Goal: Check status: Check status

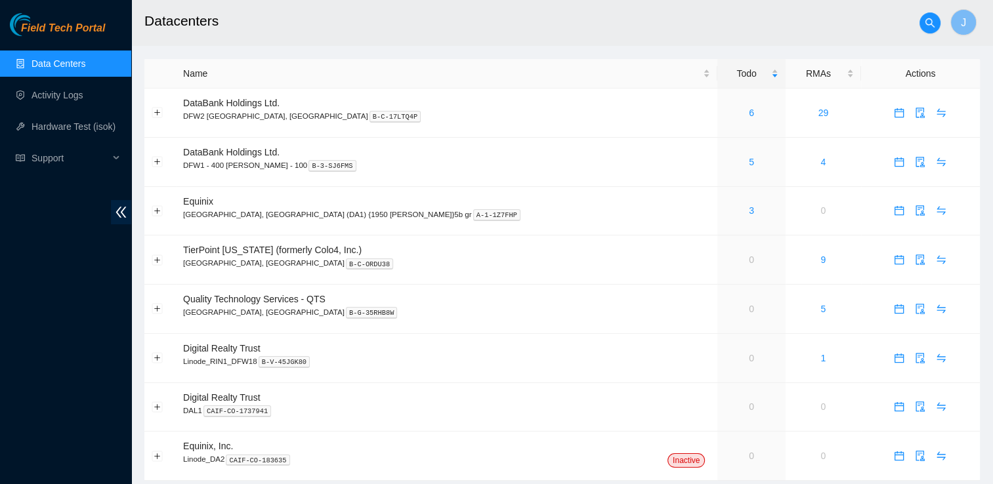
click at [54, 64] on link "Data Centers" at bounding box center [58, 63] width 54 height 10
click at [748, 113] on link "6" at bounding box center [750, 113] width 5 height 10
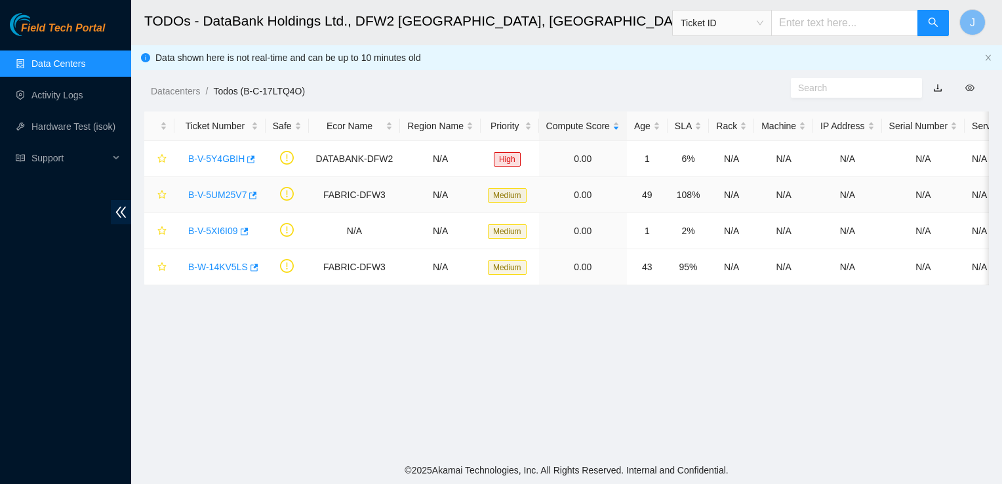
click at [236, 197] on link "B-V-5UM25V7" at bounding box center [217, 195] width 58 height 10
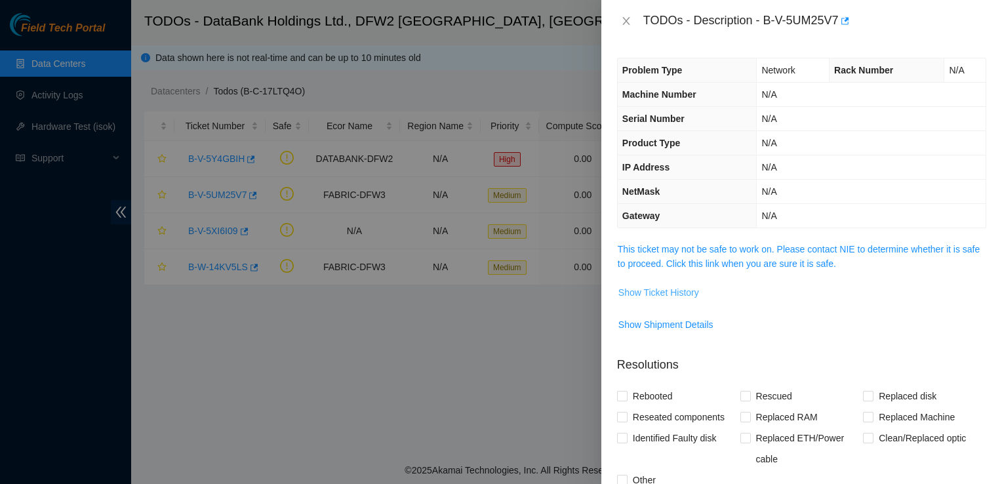
click at [651, 286] on span "Show Ticket History" at bounding box center [659, 292] width 81 height 14
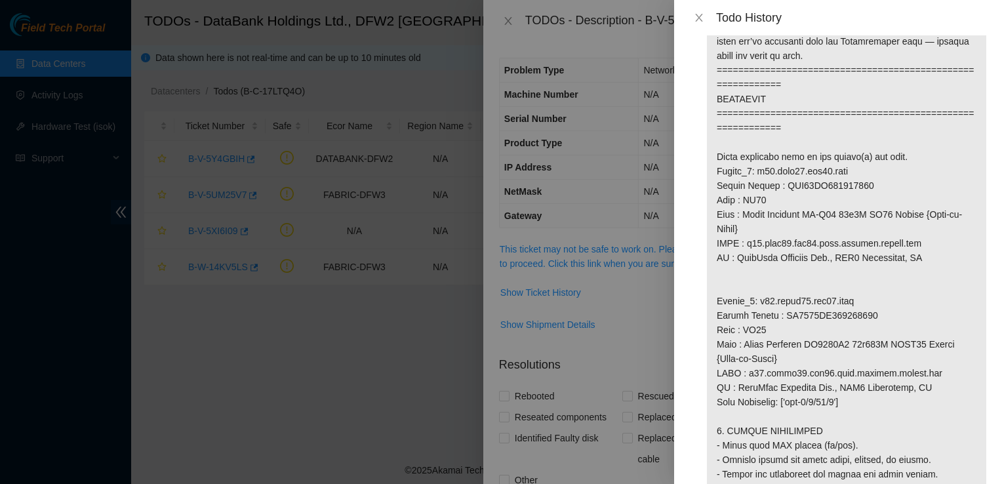
scroll to position [798, 0]
click at [697, 22] on icon "close" at bounding box center [699, 17] width 10 height 10
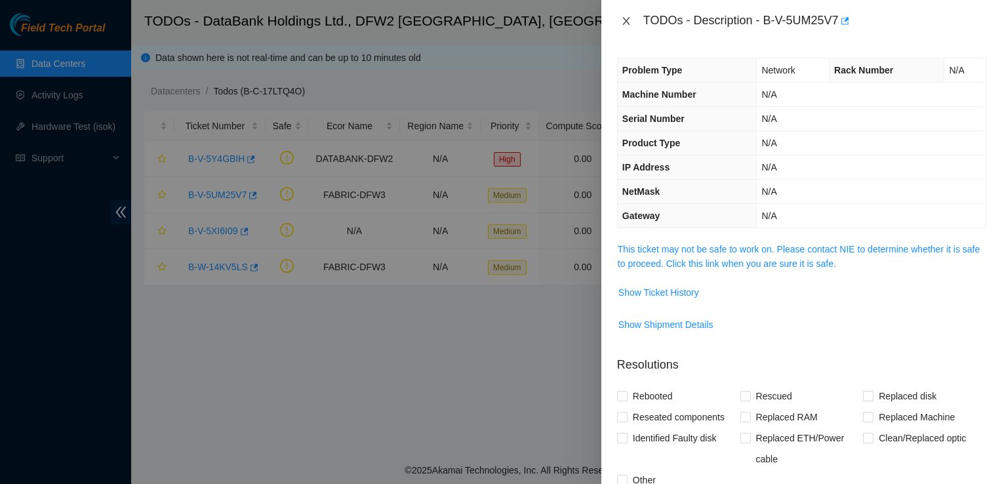
click at [627, 24] on icon "close" at bounding box center [626, 21] width 10 height 10
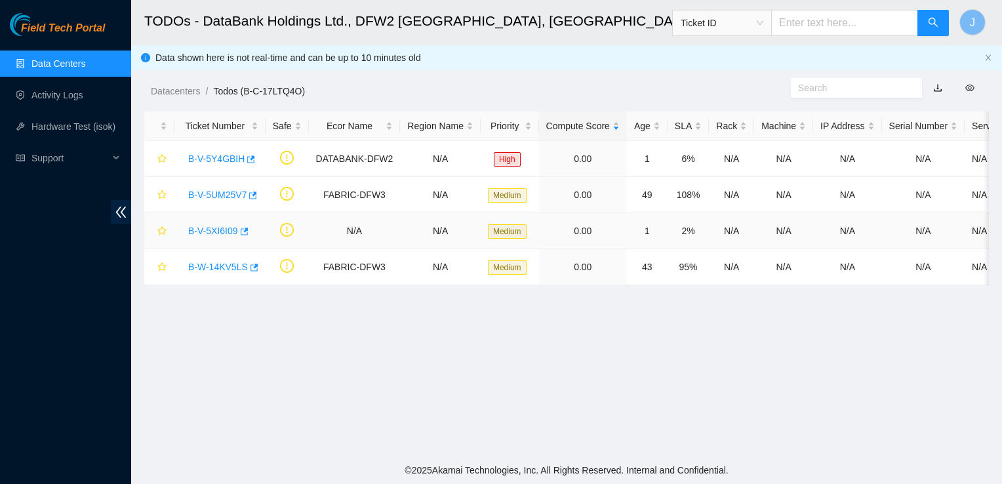
click at [224, 233] on link "B-V-5XI6I09" at bounding box center [213, 231] width 50 height 10
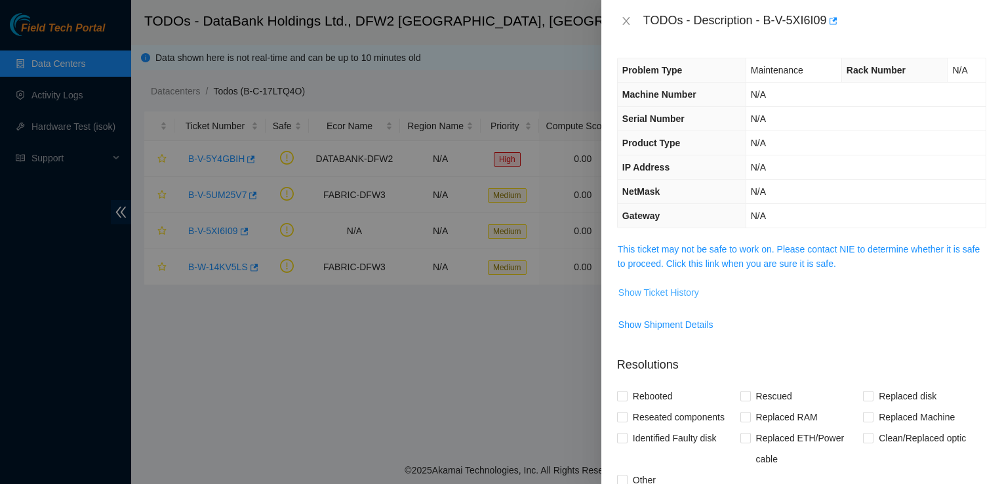
click at [670, 293] on span "Show Ticket History" at bounding box center [659, 292] width 81 height 14
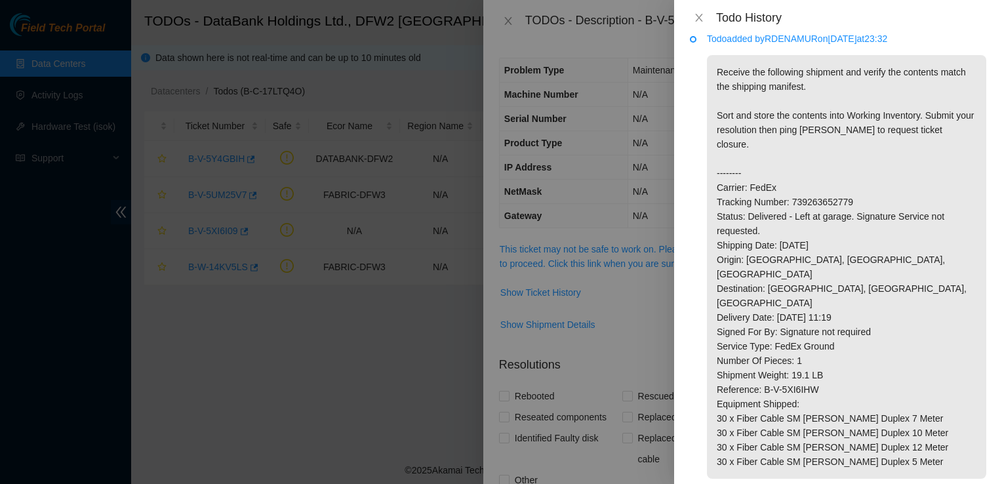
scroll to position [0, 0]
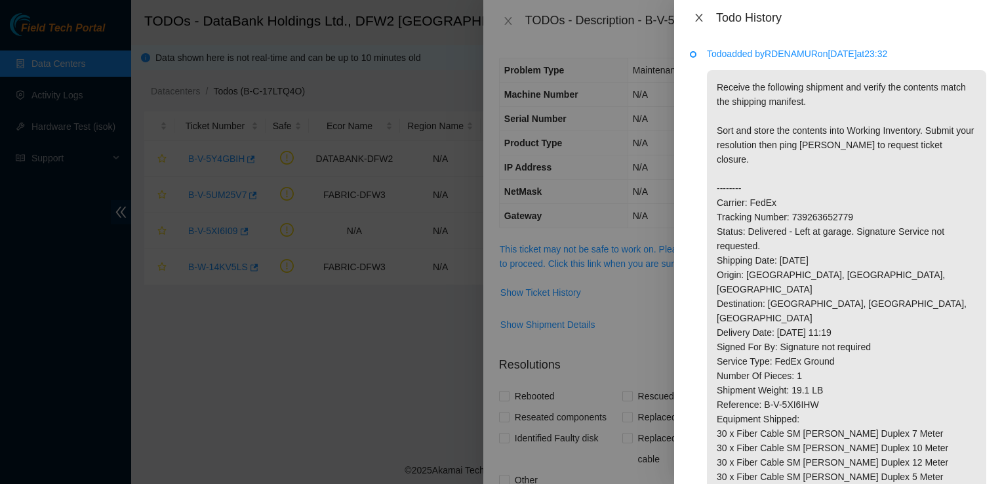
click at [703, 15] on icon "close" at bounding box center [699, 17] width 10 height 10
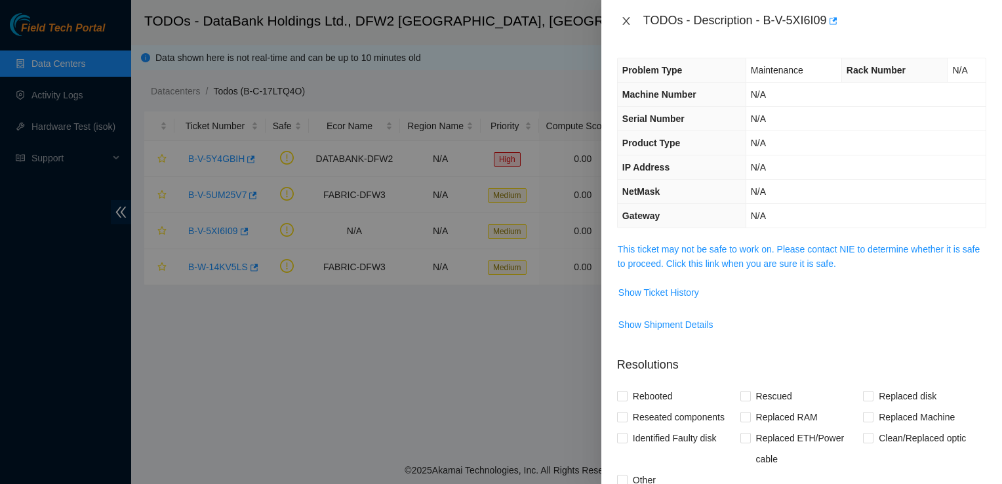
click at [629, 18] on icon "close" at bounding box center [626, 21] width 10 height 10
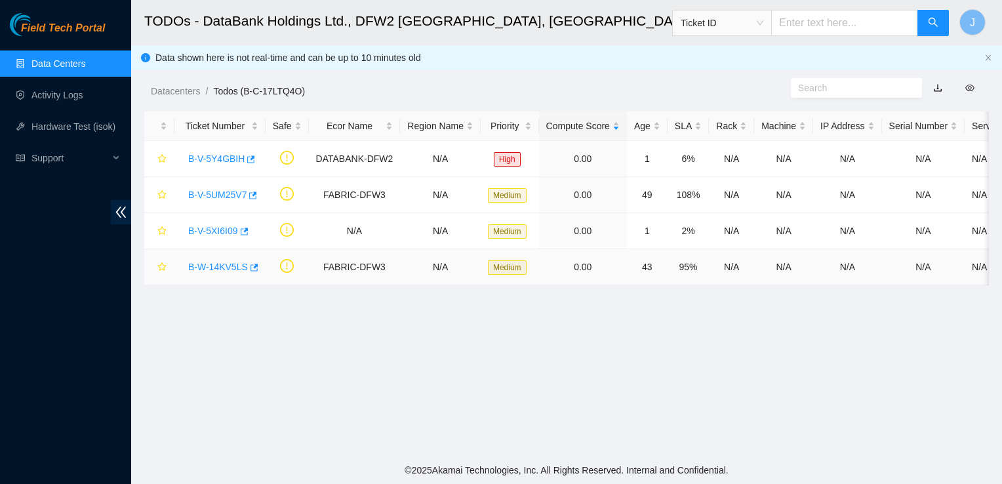
click at [222, 269] on link "B-W-14KV5LS" at bounding box center [218, 267] width 60 height 10
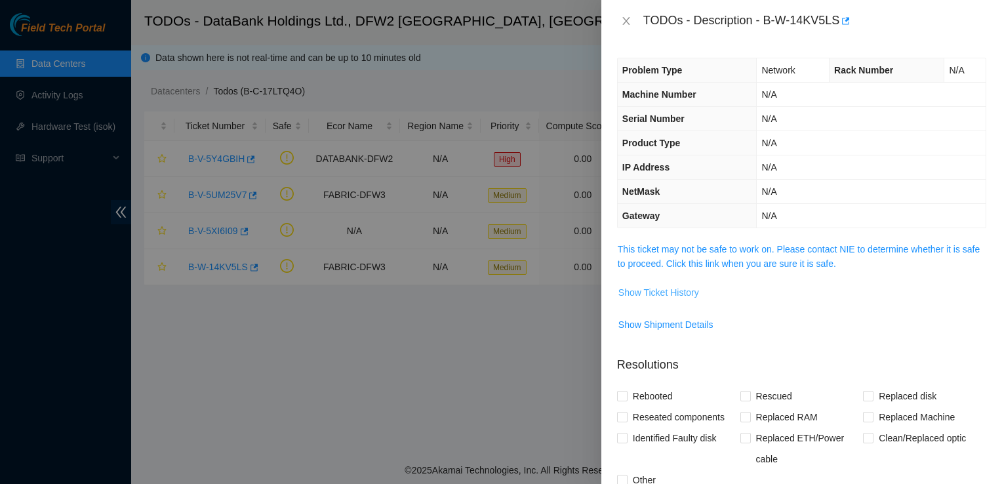
click at [676, 292] on span "Show Ticket History" at bounding box center [659, 292] width 81 height 14
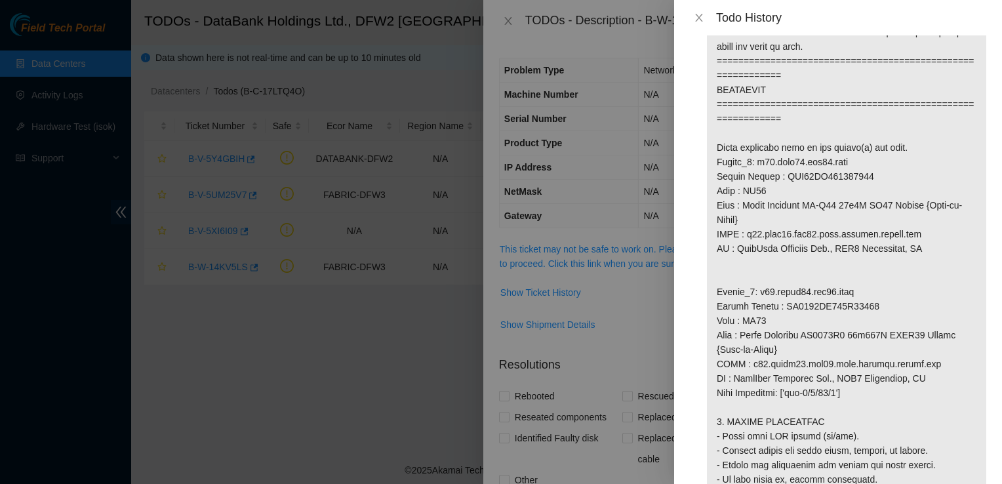
scroll to position [806, 0]
click at [701, 21] on icon "close" at bounding box center [699, 17] width 10 height 10
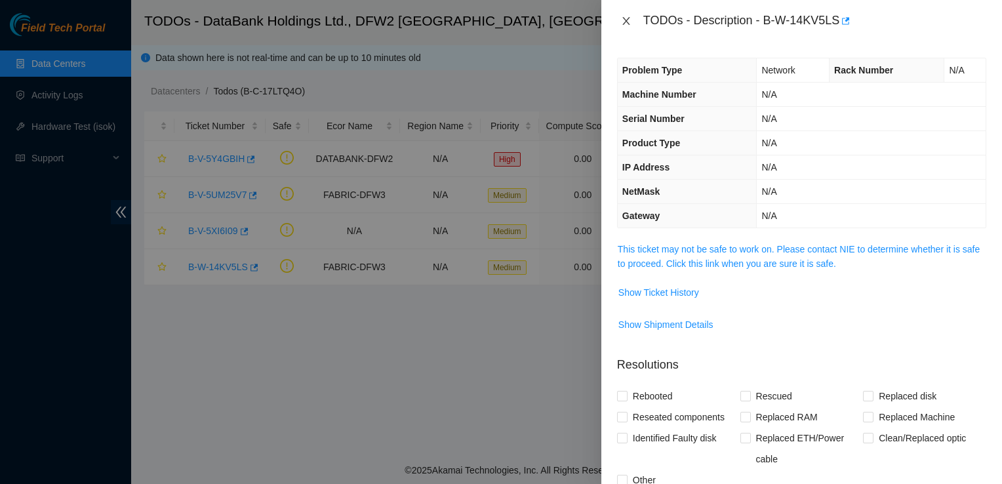
click at [634, 22] on button "Close" at bounding box center [626, 21] width 18 height 12
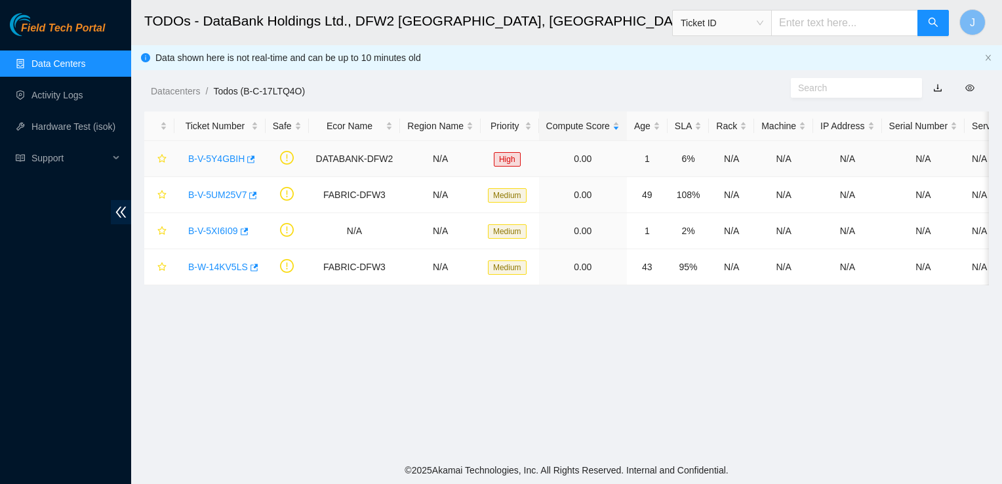
click at [209, 154] on link "B-V-5Y4GBIH" at bounding box center [216, 159] width 56 height 10
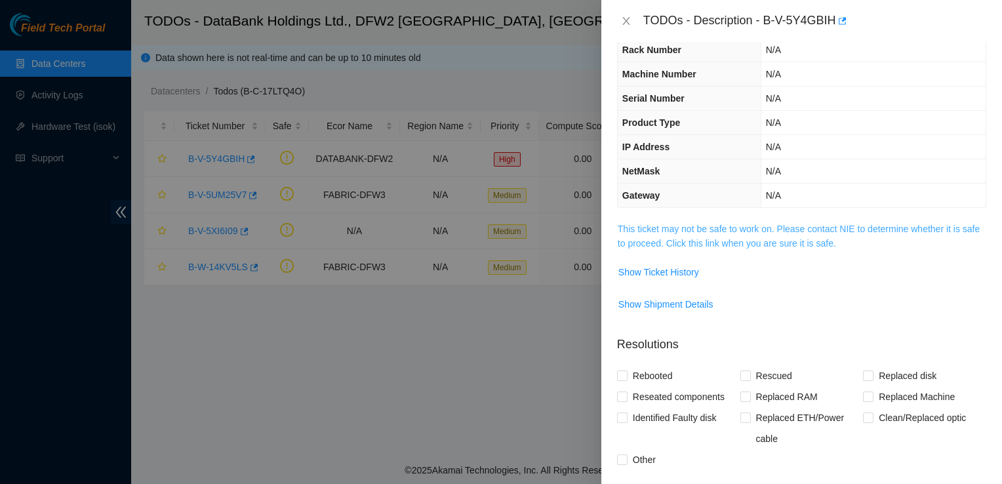
scroll to position [47, 0]
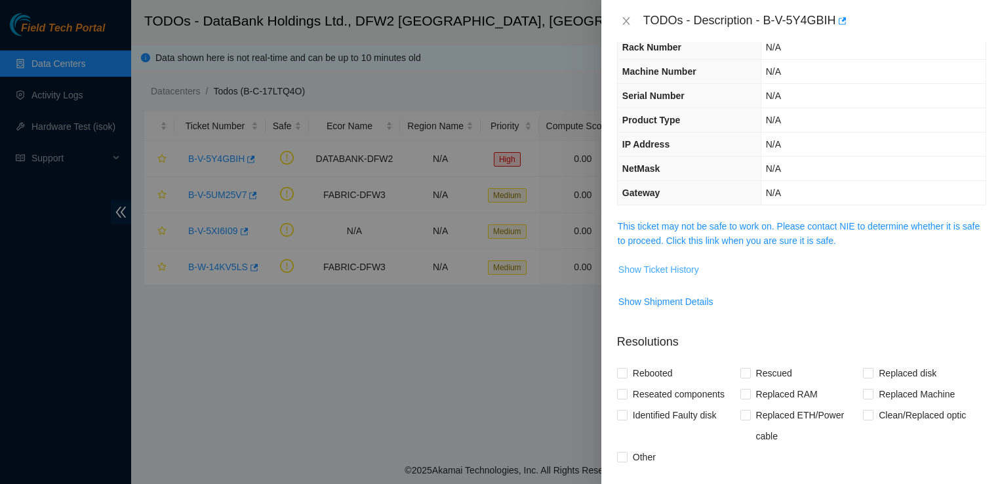
click at [687, 276] on button "Show Ticket History" at bounding box center [659, 269] width 82 height 21
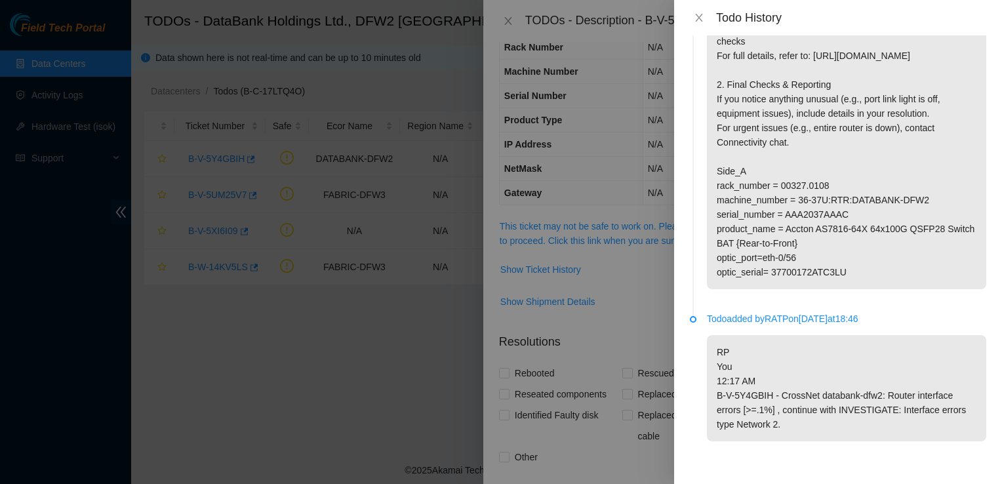
scroll to position [0, 0]
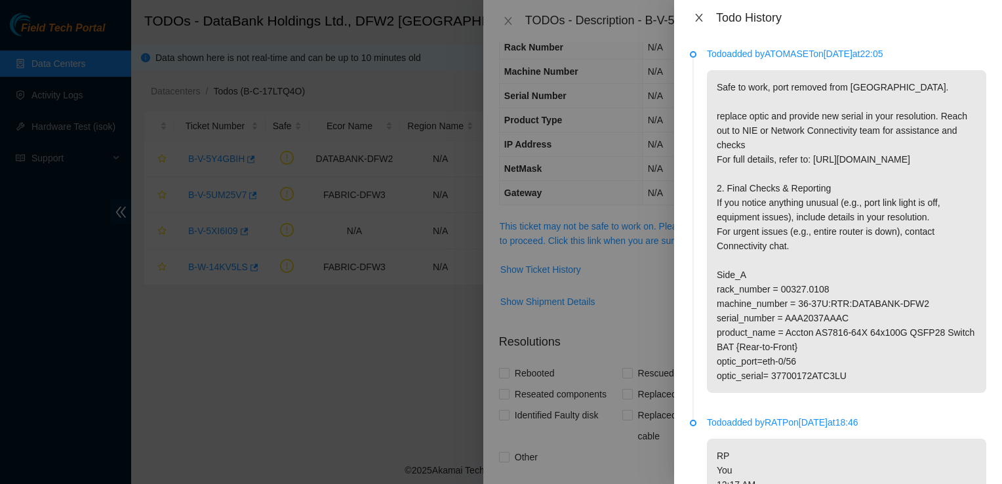
click at [697, 19] on icon "close" at bounding box center [699, 17] width 10 height 10
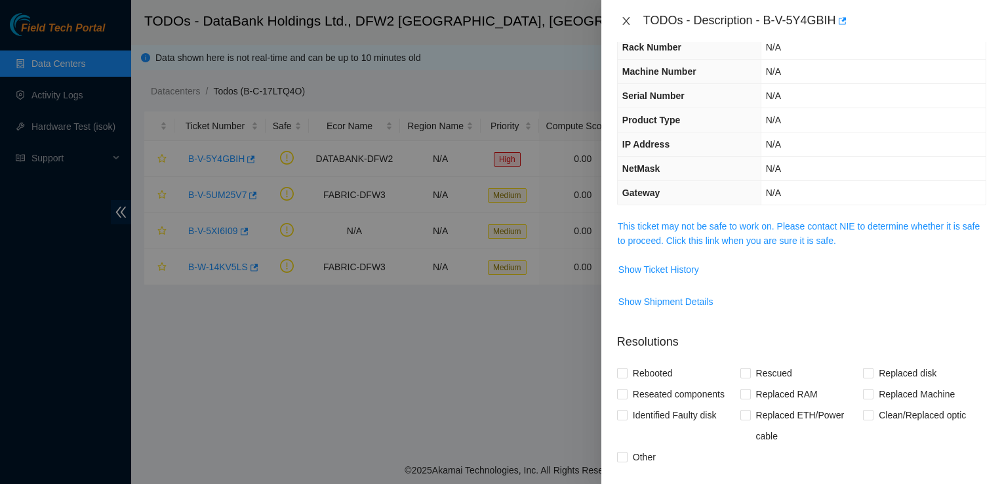
click at [626, 18] on icon "close" at bounding box center [626, 21] width 10 height 10
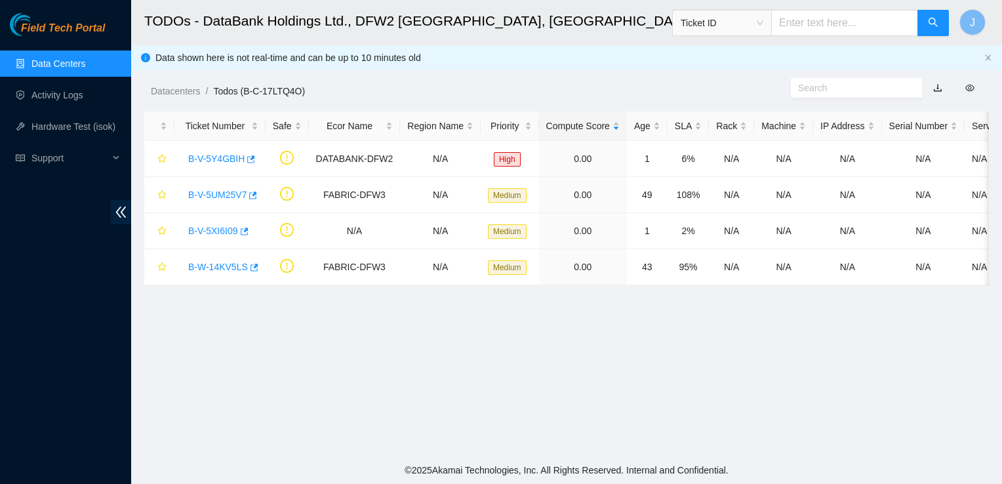
scroll to position [62, 0]
